Goal: Task Accomplishment & Management: Manage account settings

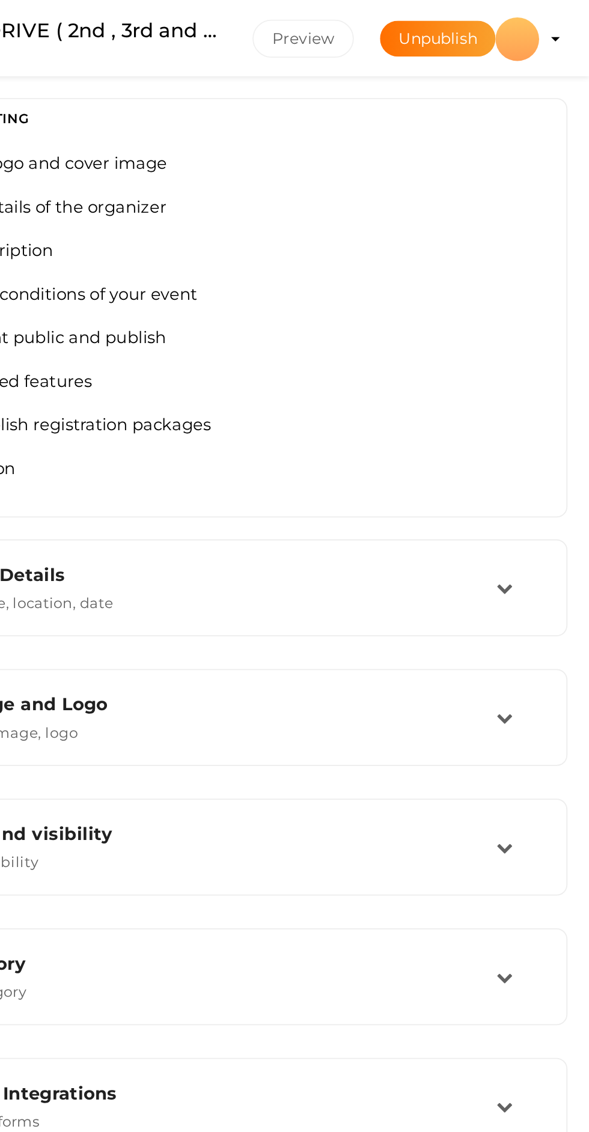
click at [547, 31] on div at bounding box center [549, 22] width 24 height 24
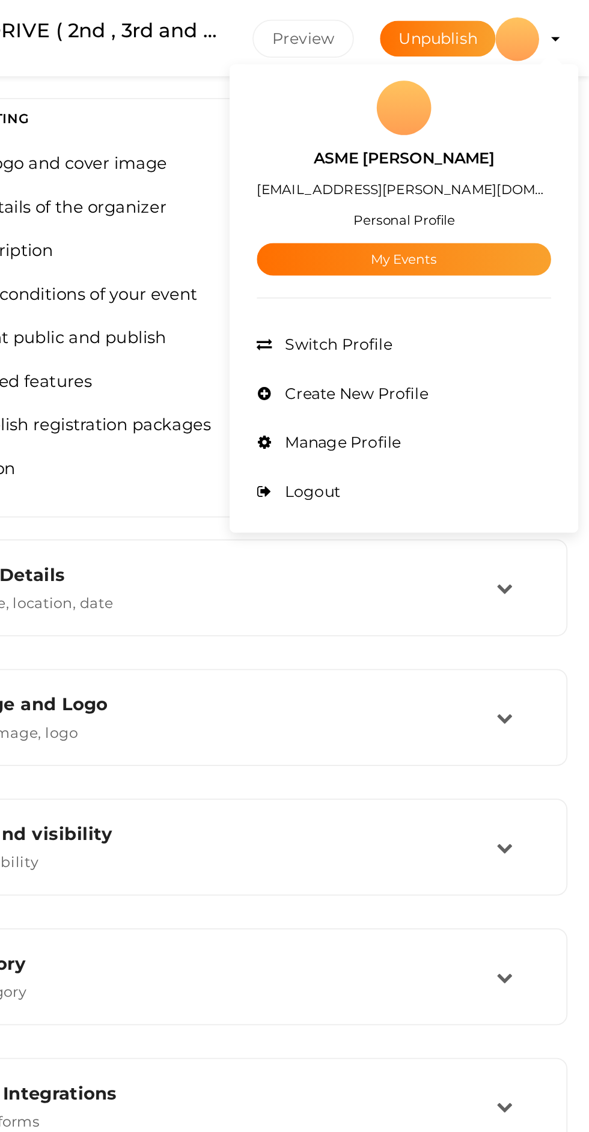
click at [537, 150] on link "My Events" at bounding box center [487, 143] width 162 height 18
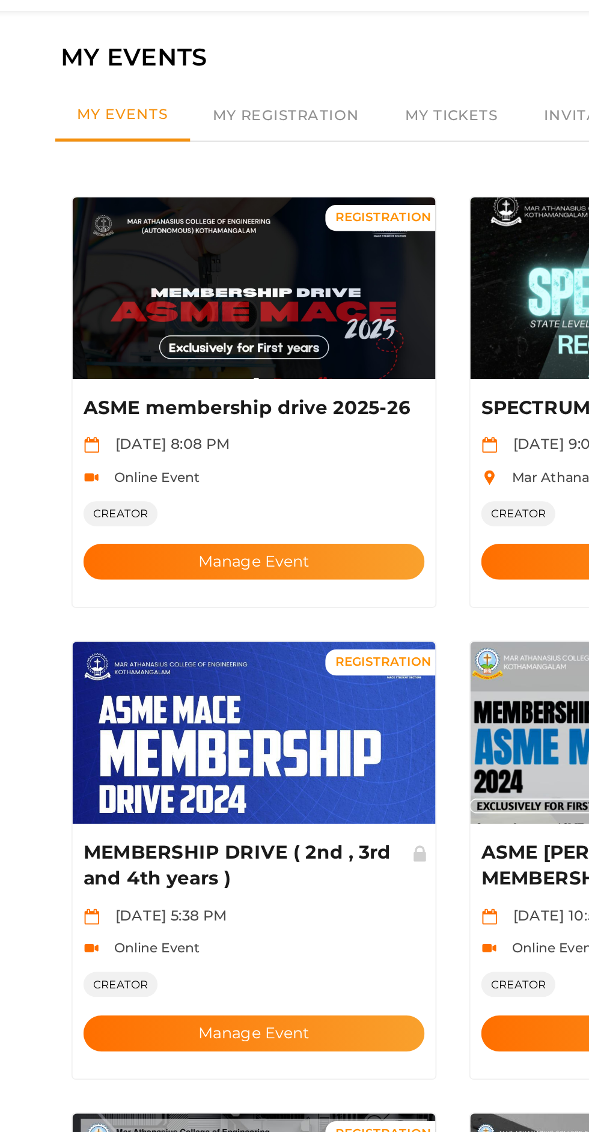
click at [198, 338] on button "Manage Event" at bounding box center [185, 348] width 188 height 20
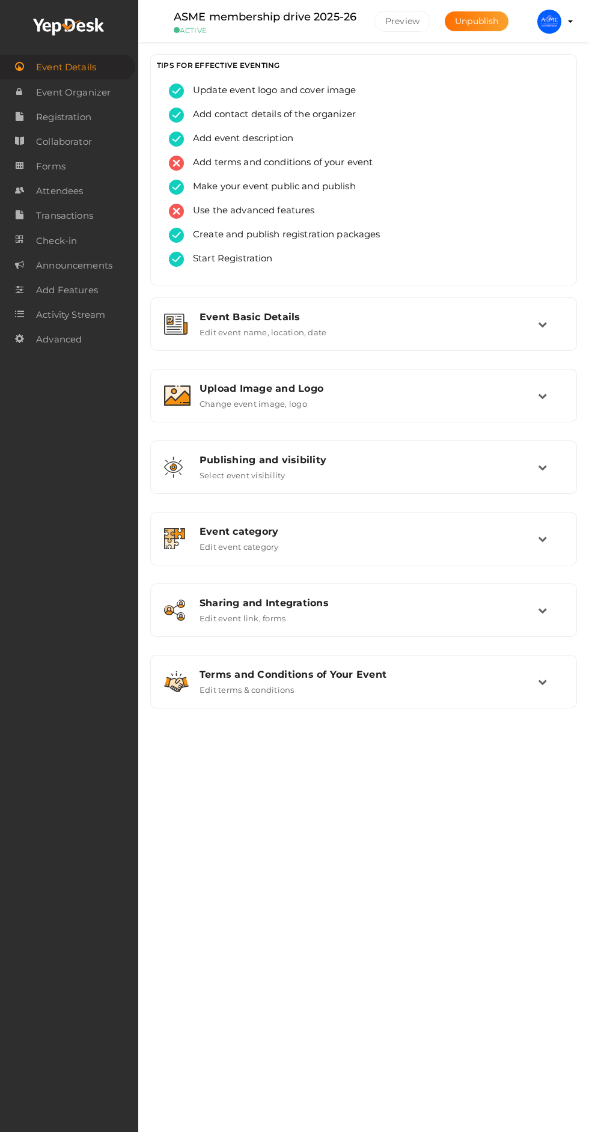
click at [537, 399] on div "Upload Image and Logo Change event image, logo" at bounding box center [363, 396] width 347 height 26
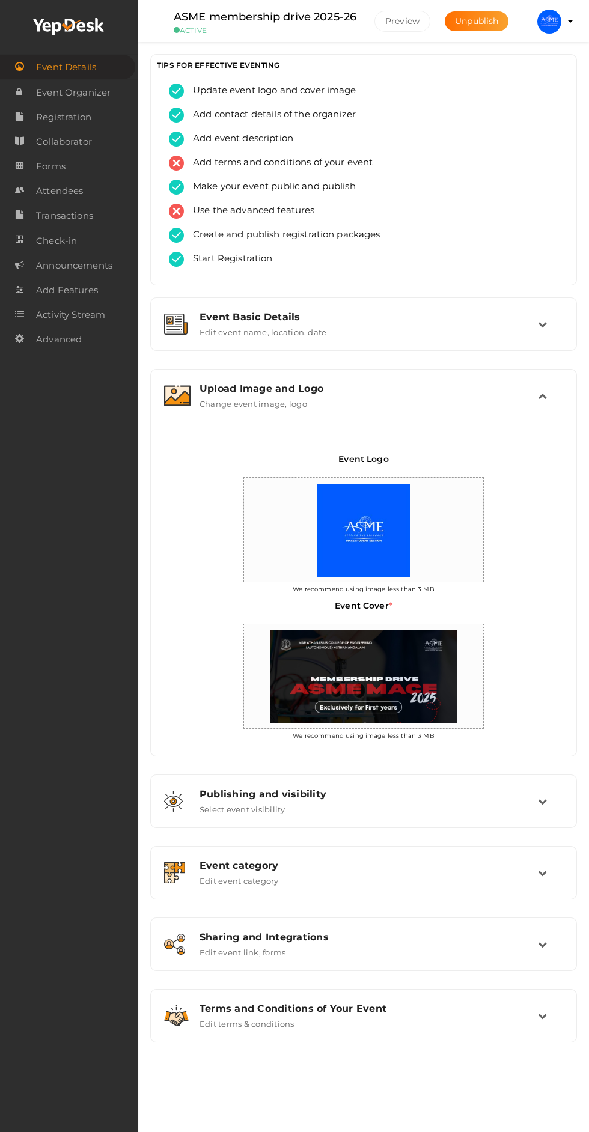
click at [553, 379] on div "Upload Image and Logo Change event image, logo" at bounding box center [363, 395] width 413 height 40
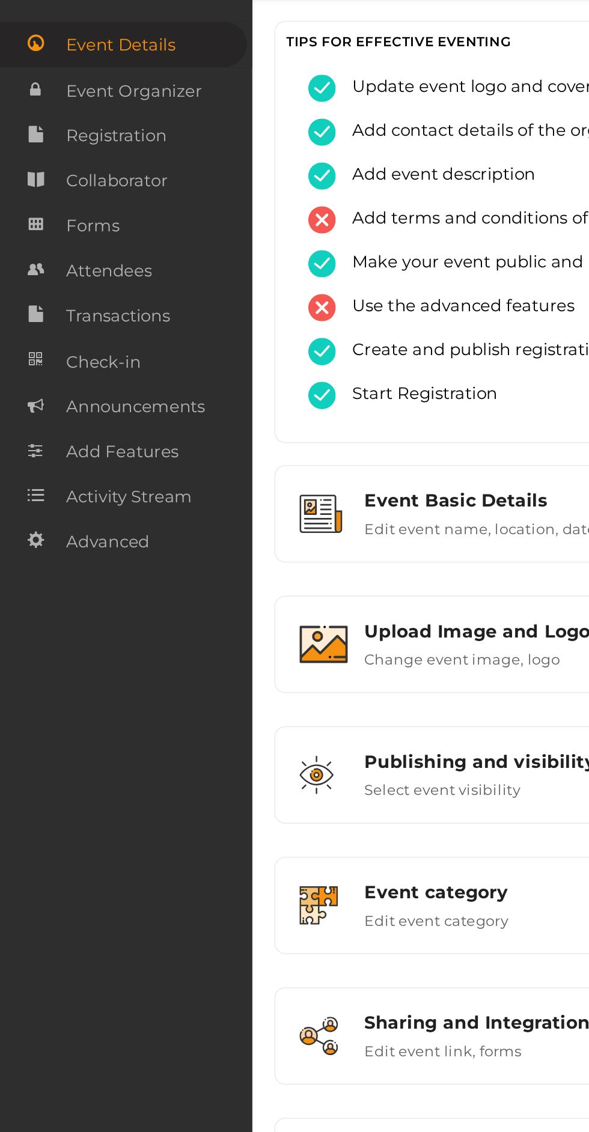
click at [81, 201] on span "Attendees" at bounding box center [59, 191] width 47 height 24
